Goal: Task Accomplishment & Management: Manage account settings

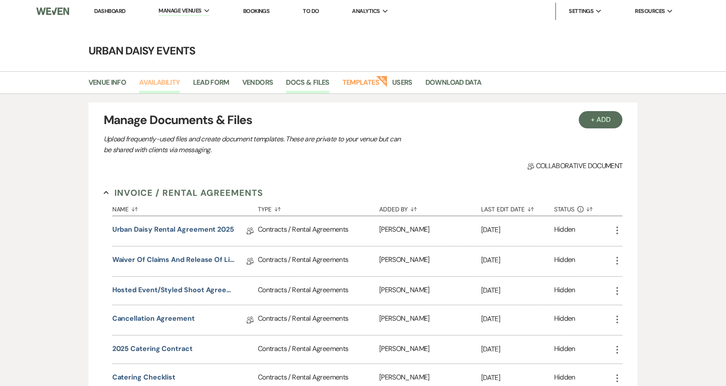
click at [167, 84] on link "Availability" at bounding box center [159, 85] width 41 height 16
select select "2"
select select "2026"
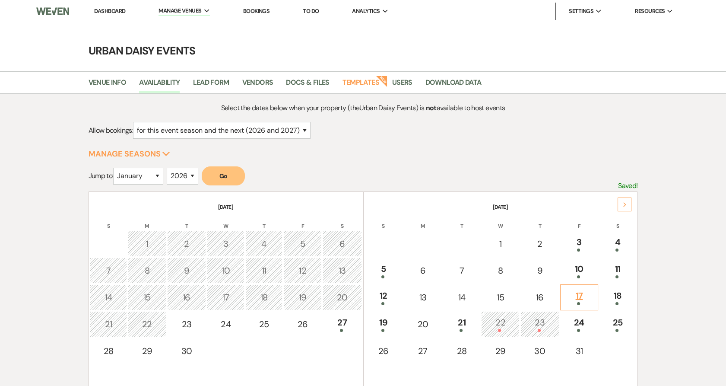
click at [588, 296] on div "17" at bounding box center [579, 297] width 29 height 16
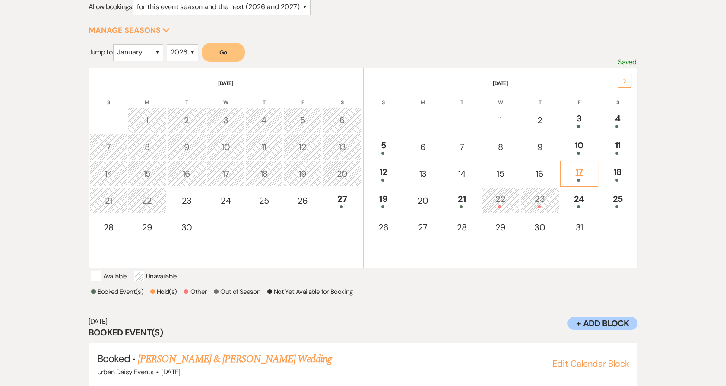
scroll to position [150, 0]
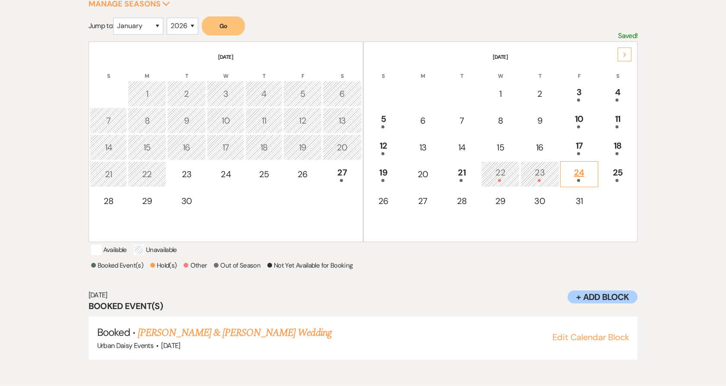
click at [577, 163] on td "24" at bounding box center [579, 174] width 38 height 26
click at [577, 177] on div "24" at bounding box center [579, 174] width 29 height 16
click at [209, 340] on link "Mil & Cj's Wedding" at bounding box center [175, 333] width 75 height 16
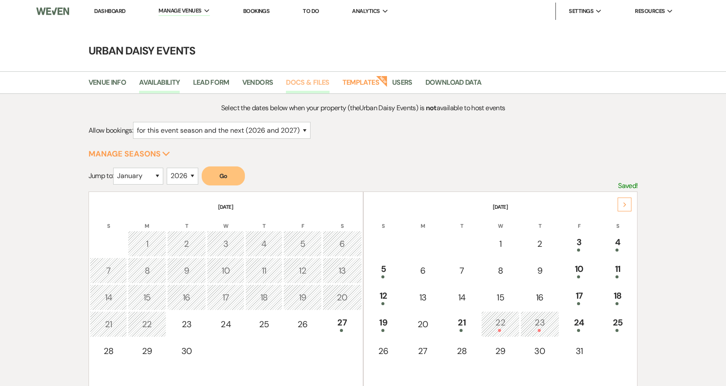
click at [304, 79] on link "Docs & Files" at bounding box center [307, 85] width 43 height 16
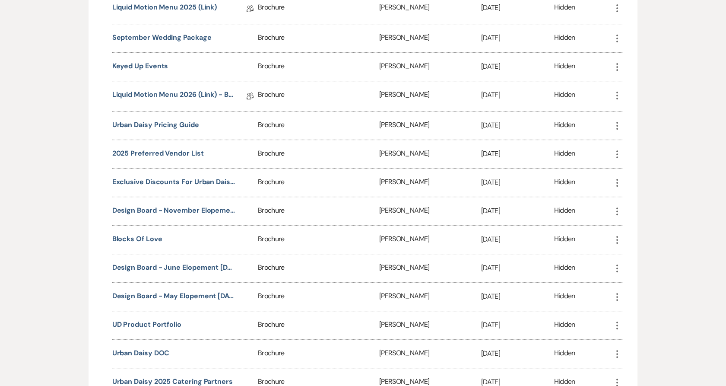
scroll to position [629, 0]
click at [165, 131] on button "Urban Daisy Pricing Guide" at bounding box center [155, 126] width 87 height 10
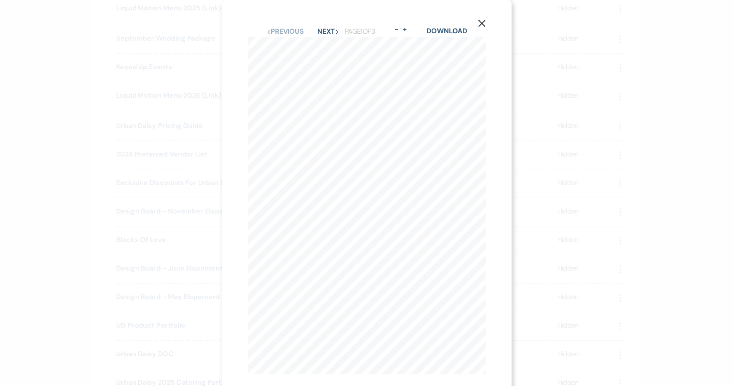
click at [541, 155] on div "X Previous Previous Next Next Page 1 of 3 - Zoom + Download Our architecture bo…" at bounding box center [366, 193] width 733 height 386
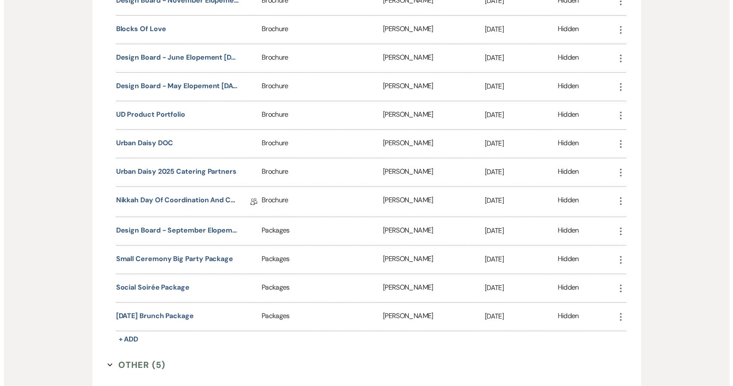
scroll to position [839, 0]
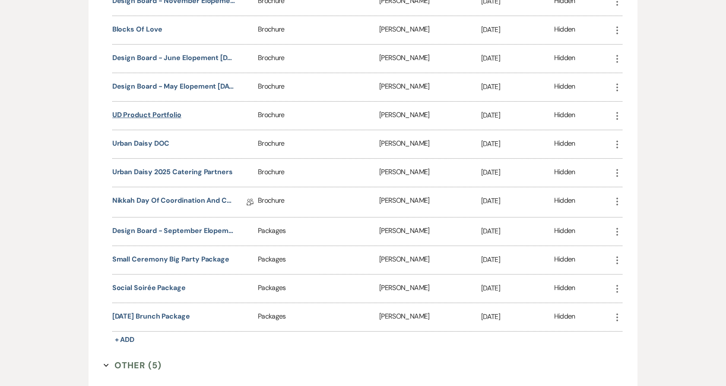
click at [155, 119] on button "UD Product Portfolio" at bounding box center [146, 115] width 69 height 10
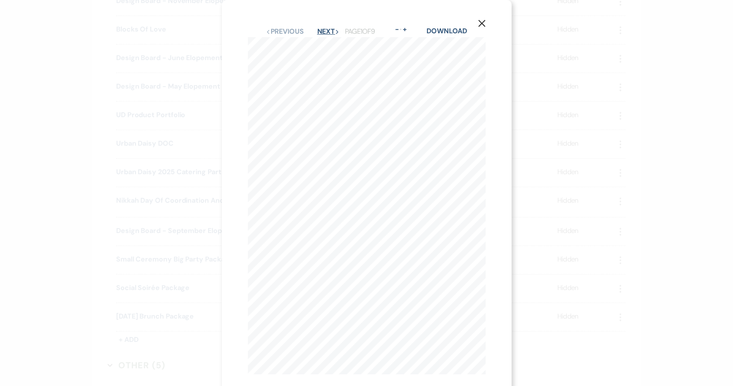
click at [330, 33] on button "Next Next" at bounding box center [328, 31] width 22 height 7
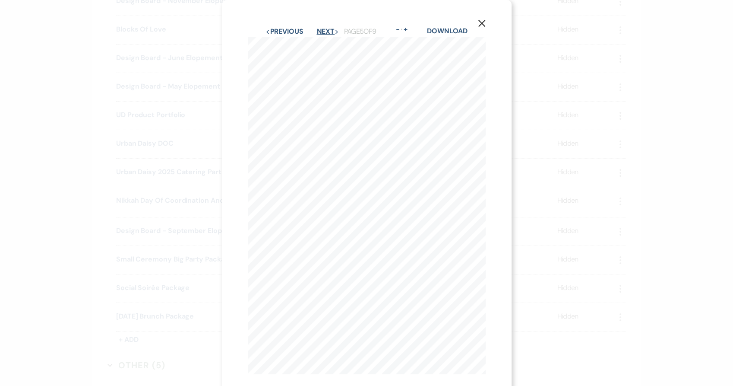
click at [330, 33] on button "Next Next" at bounding box center [328, 31] width 22 height 7
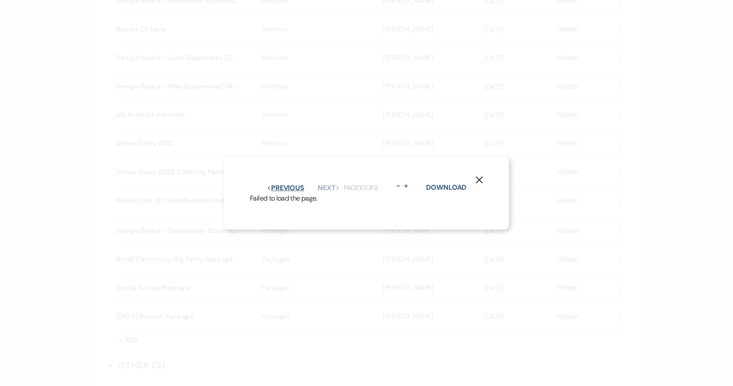
click at [285, 184] on button "Previous Previous" at bounding box center [286, 187] width 38 height 7
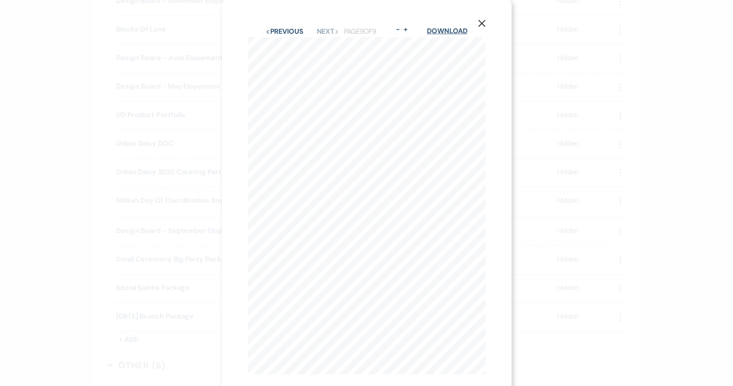
click at [438, 29] on link "Download" at bounding box center [447, 30] width 40 height 9
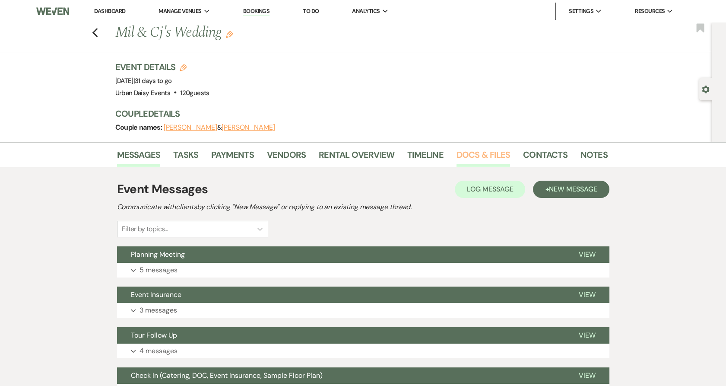
click at [486, 160] on link "Docs & Files" at bounding box center [484, 157] width 54 height 19
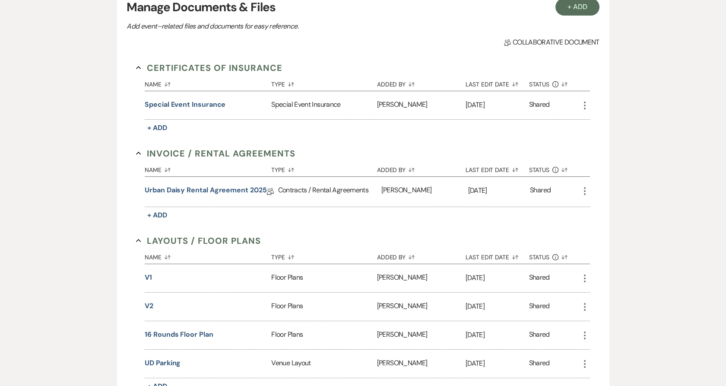
scroll to position [199, 0]
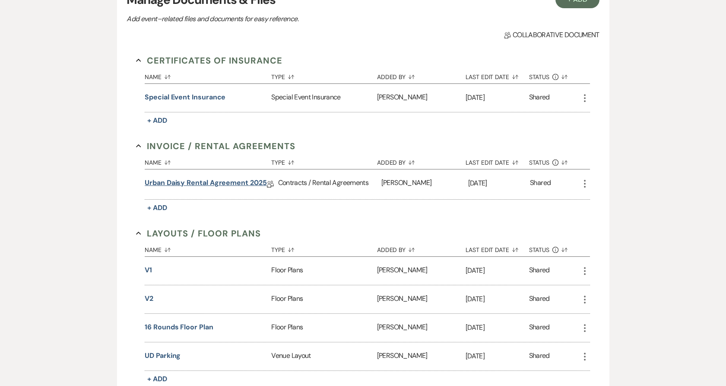
click at [171, 181] on link "Urban Daisy Rental Agreement 2025" at bounding box center [206, 184] width 122 height 13
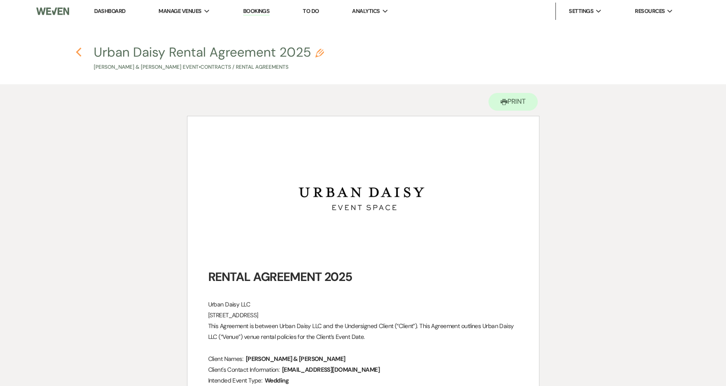
click at [78, 52] on icon "Previous" at bounding box center [79, 52] width 6 height 10
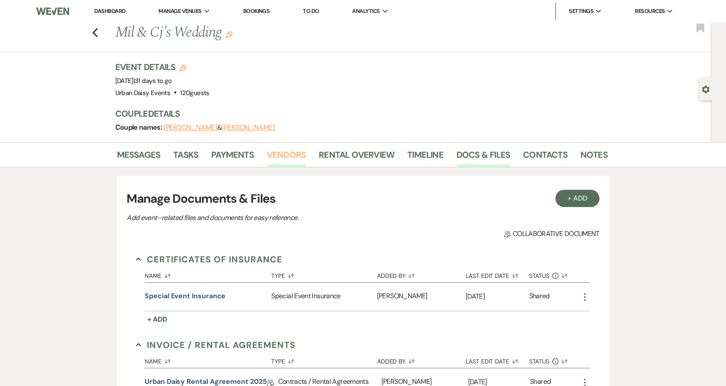
click at [286, 156] on link "Vendors" at bounding box center [286, 157] width 39 height 19
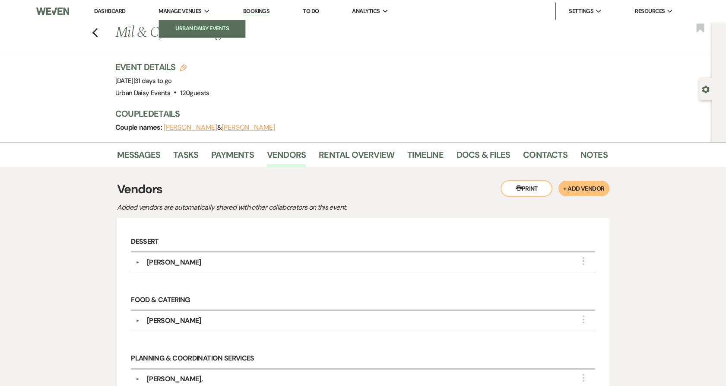
click at [195, 24] on li "Urban Daisy Events" at bounding box center [202, 28] width 78 height 9
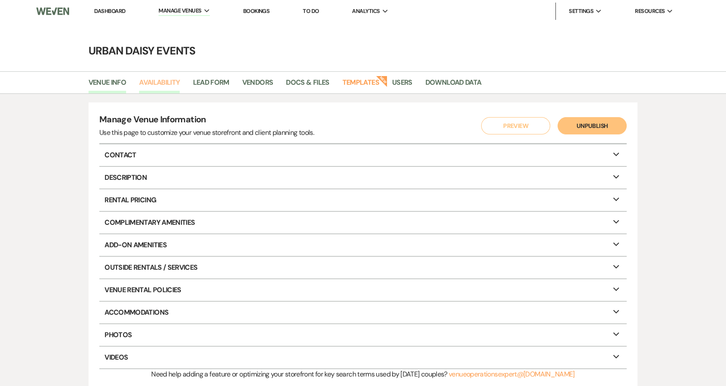
click at [173, 82] on link "Availability" at bounding box center [159, 85] width 41 height 16
select select "2"
select select "2026"
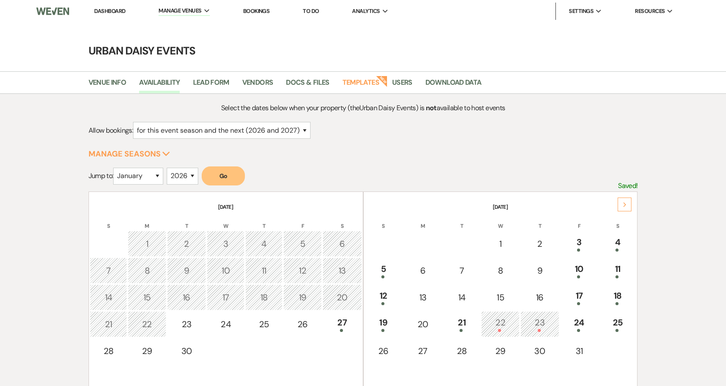
click at [536, 323] on div "23" at bounding box center [539, 324] width 29 height 16
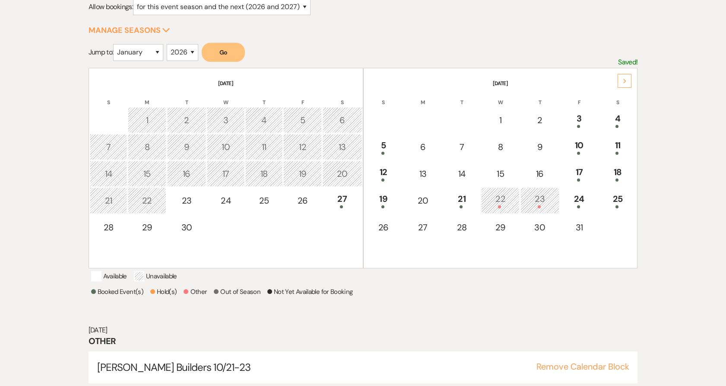
scroll to position [150, 0]
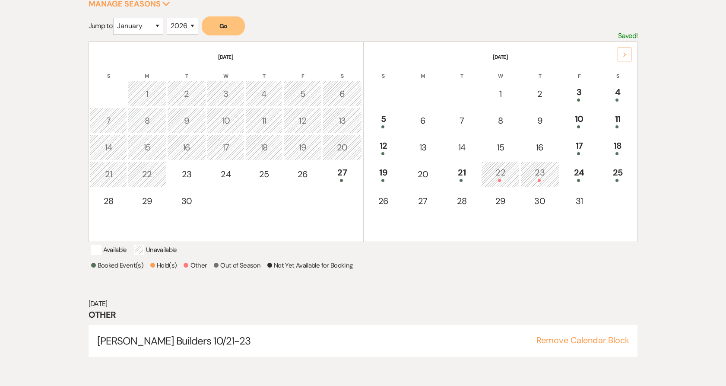
click at [349, 308] on h6 "Oct 23, 2025" at bounding box center [363, 304] width 549 height 10
